Goal: Transaction & Acquisition: Purchase product/service

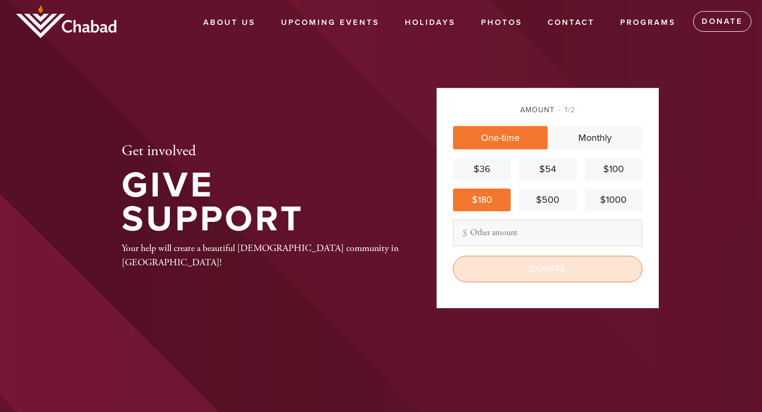
click at [523, 264] on input "Donate" at bounding box center [547, 269] width 189 height 26
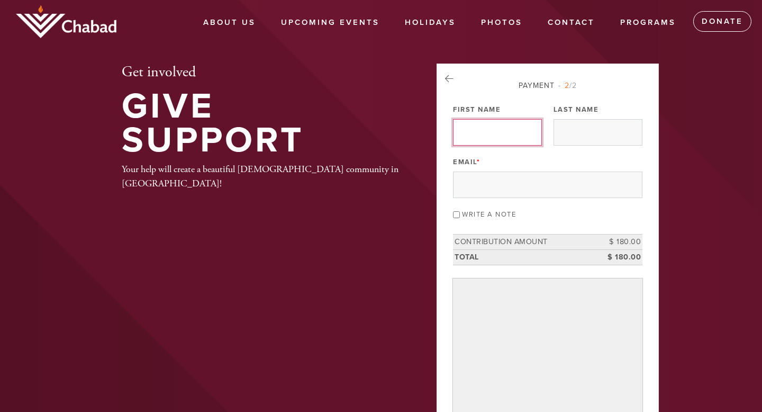
click at [494, 134] on input "First Name" at bounding box center [497, 132] width 89 height 26
type input "[PERSON_NAME]"
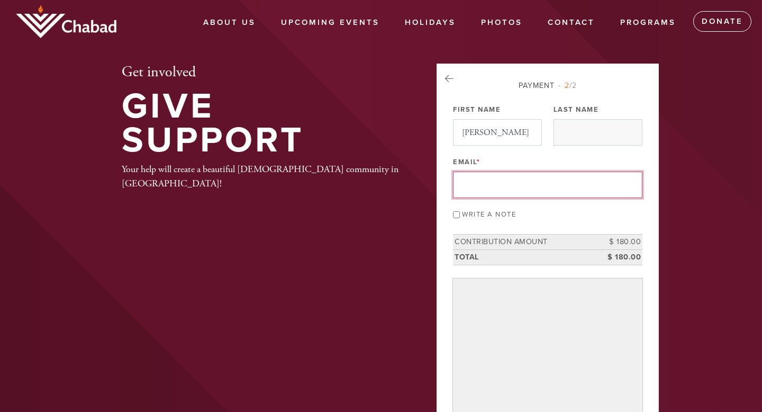
type input "[PERSON_NAME][EMAIL_ADDRESS][PERSON_NAME][DOMAIN_NAME]"
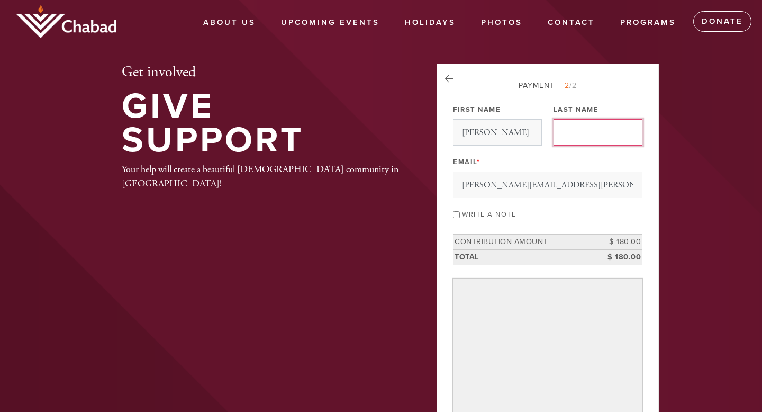
click at [571, 132] on input "Last Name" at bounding box center [597, 132] width 89 height 26
type input "[PERSON_NAME]"
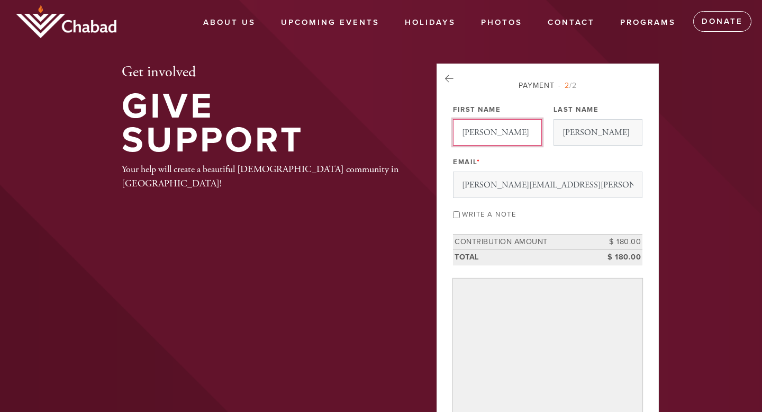
drag, startPoint x: 511, startPoint y: 133, endPoint x: 446, endPoint y: 133, distance: 65.1
click at [446, 133] on div "Payment 2 /2 Payment Processor Pay Later Stripe First Name [PERSON_NAME] Last N…" at bounding box center [548, 304] width 222 height 483
type input "[PERSON_NAME]"
drag, startPoint x: 597, startPoint y: 128, endPoint x: 541, endPoint y: 128, distance: 56.1
click at [541, 128] on div "Payment 2 /2 Payment Processor Pay Later Stripe First Name [PERSON_NAME] Last N…" at bounding box center [547, 300] width 189 height 440
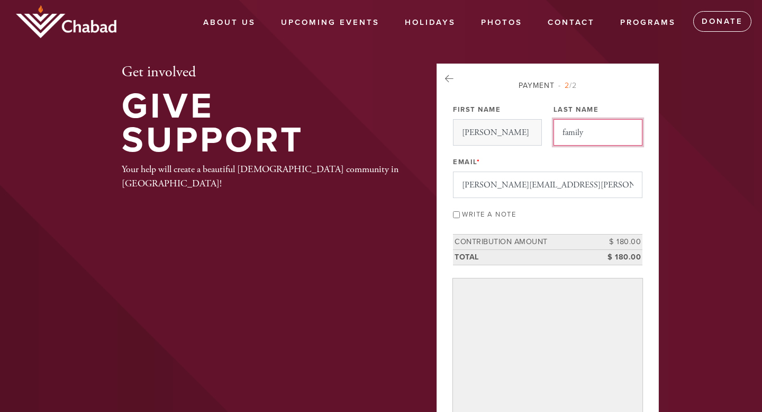
type input "family"
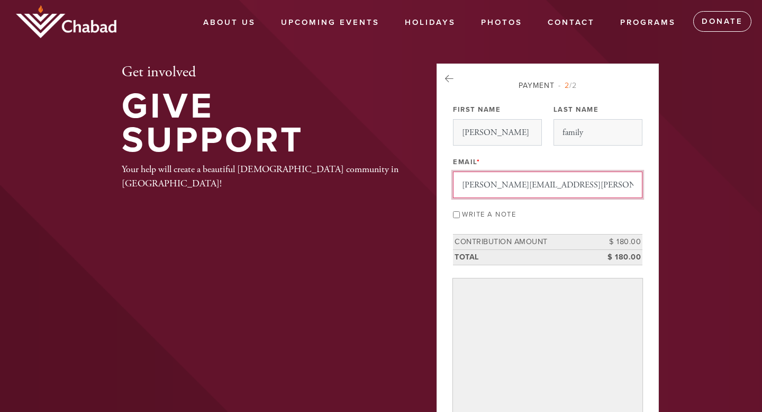
drag, startPoint x: 576, startPoint y: 186, endPoint x: 433, endPoint y: 181, distance: 143.5
click at [433, 181] on aside "Payment 2 /2 Payment Processor Pay Later Stripe First Name [PERSON_NAME] Last N…" at bounding box center [548, 312] width 238 height 498
type input "[EMAIL_ADDRESS][DOMAIN_NAME]"
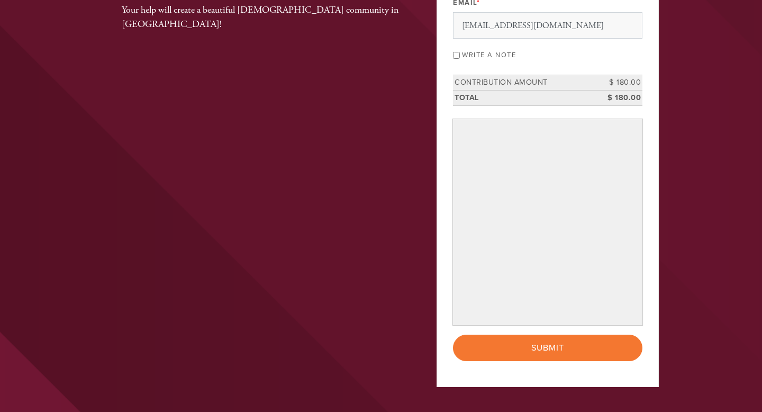
scroll to position [178, 0]
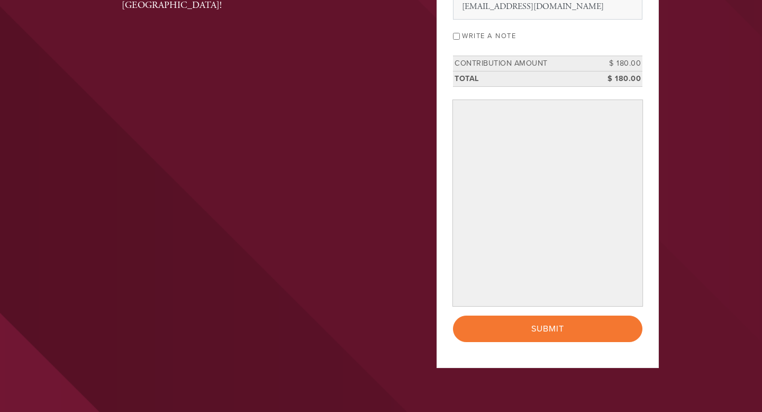
click at [715, 189] on header "About Us Upcoming Events Holidays High Holidays 2025 Photos Contact Programs He…" at bounding box center [381, 134] width 762 height 625
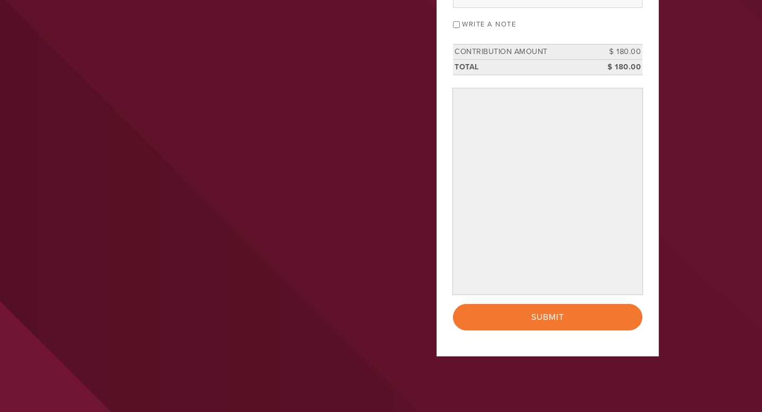
scroll to position [203, 0]
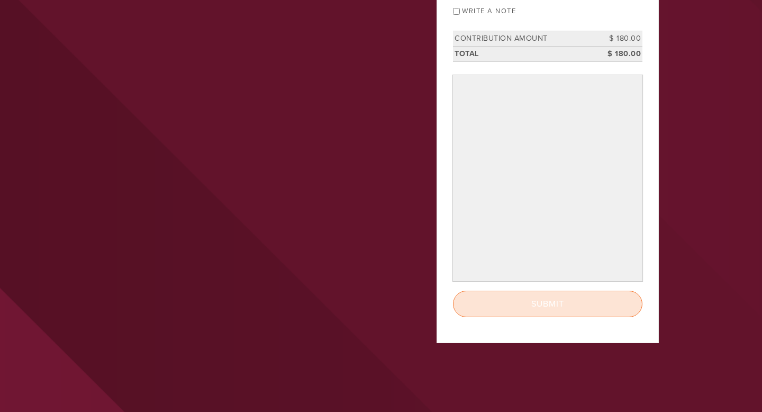
click at [558, 307] on input "Submit" at bounding box center [547, 303] width 189 height 26
